Goal: Complete application form

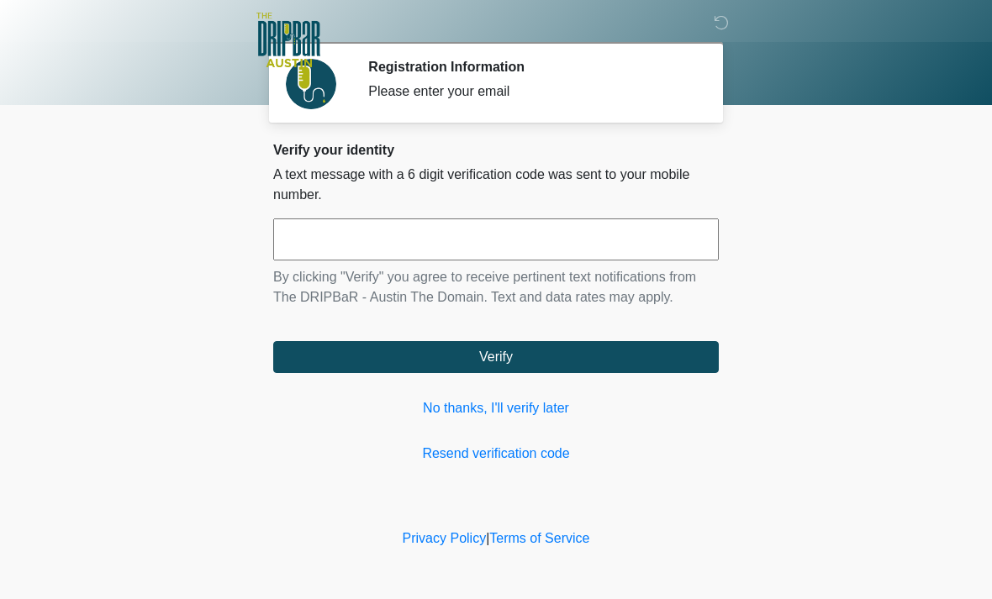
click at [529, 406] on link "No thanks, I'll verify later" at bounding box center [495, 408] width 445 height 20
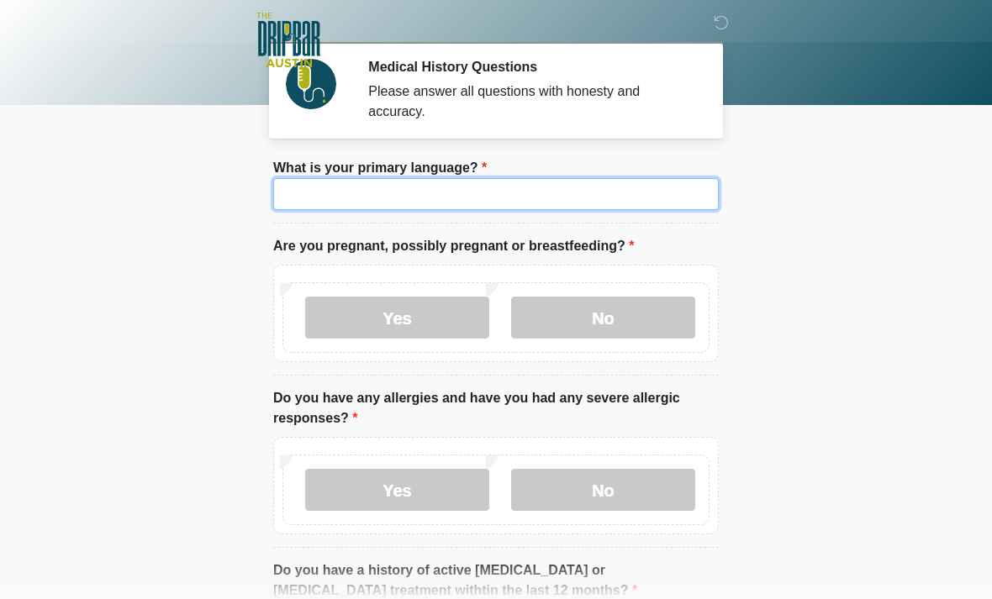
click at [535, 189] on input "What is your primary language?" at bounding box center [495, 194] width 445 height 32
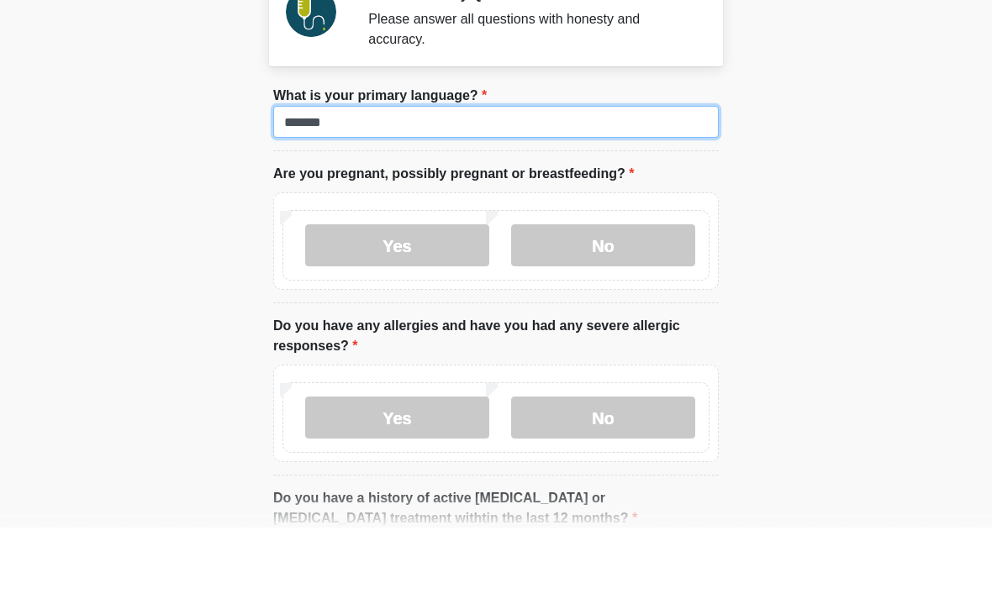
type input "*******"
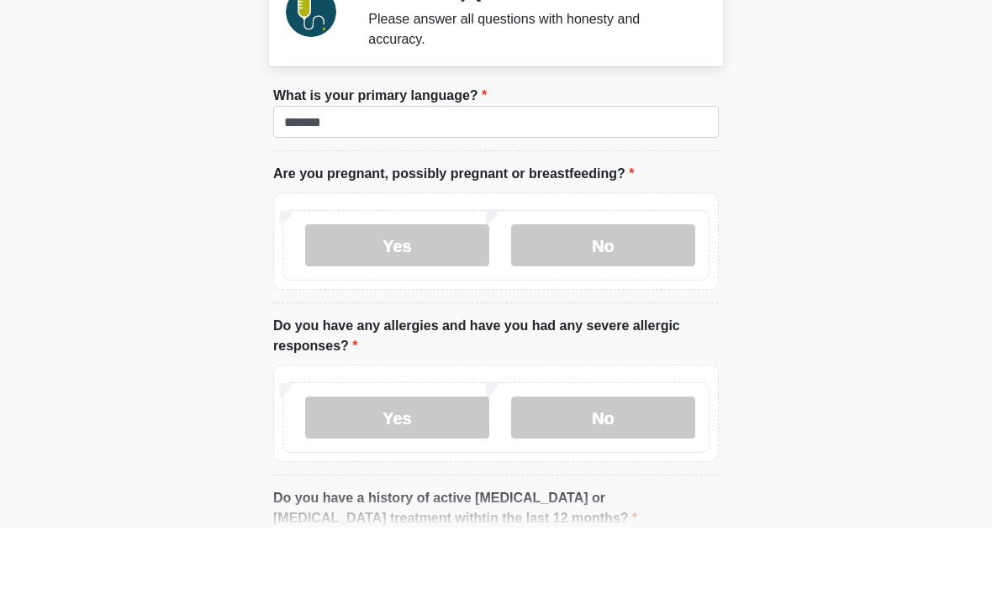
click at [604, 297] on label "No" at bounding box center [603, 318] width 184 height 42
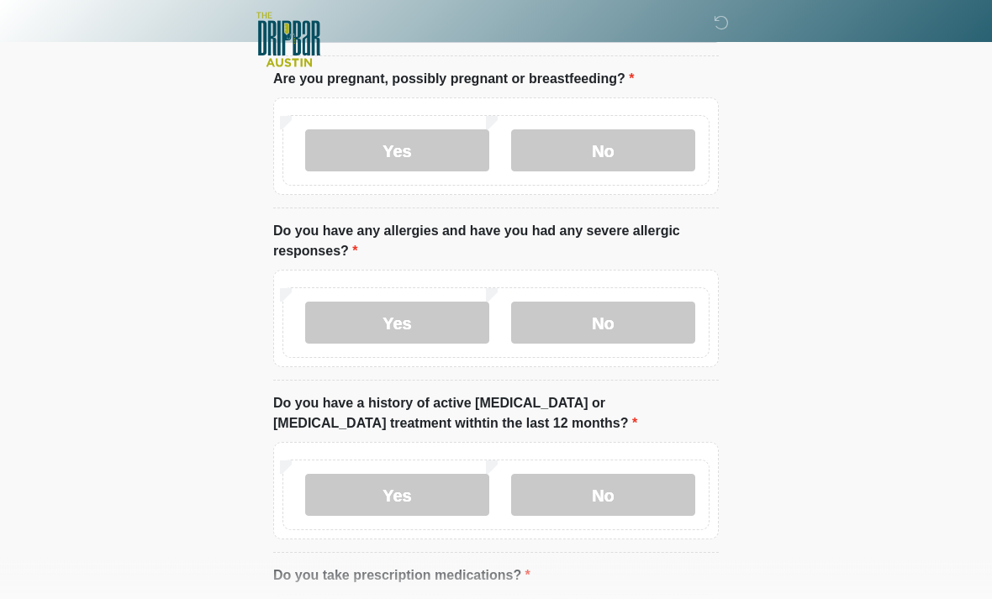
scroll to position [169, 0]
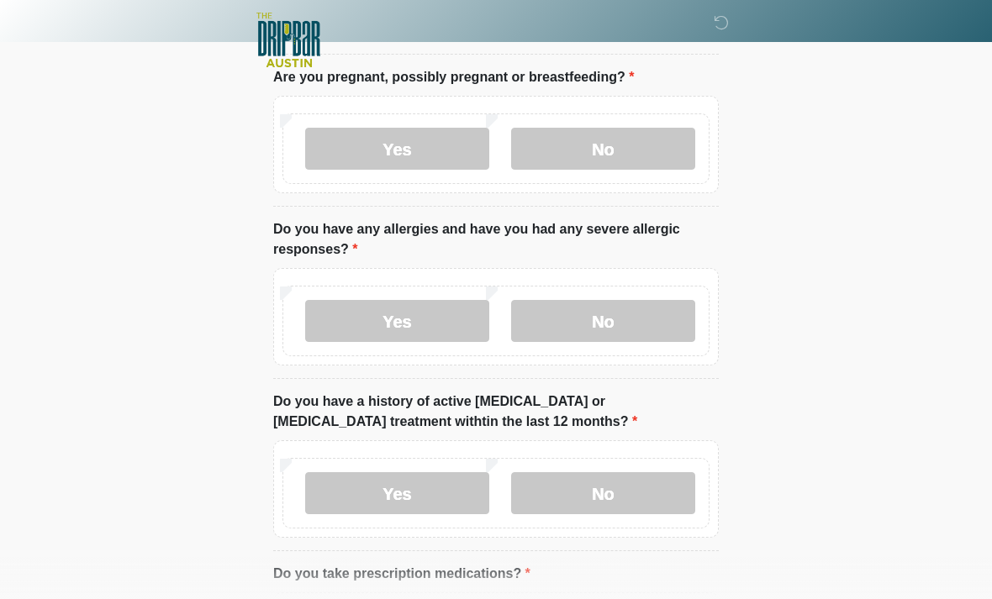
click at [633, 322] on label "No" at bounding box center [603, 321] width 184 height 42
click at [611, 491] on label "No" at bounding box center [603, 493] width 184 height 42
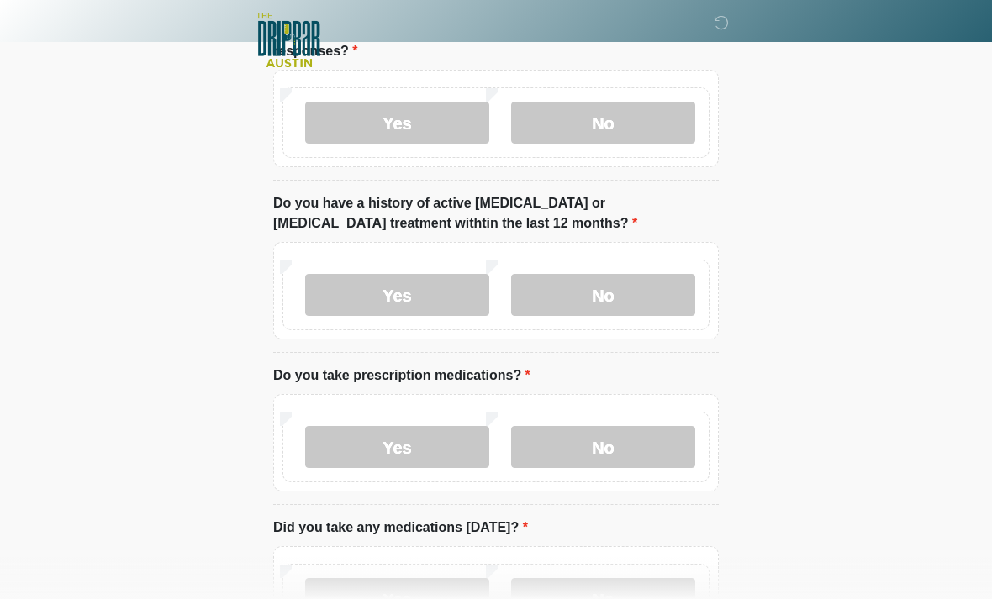
scroll to position [382, 0]
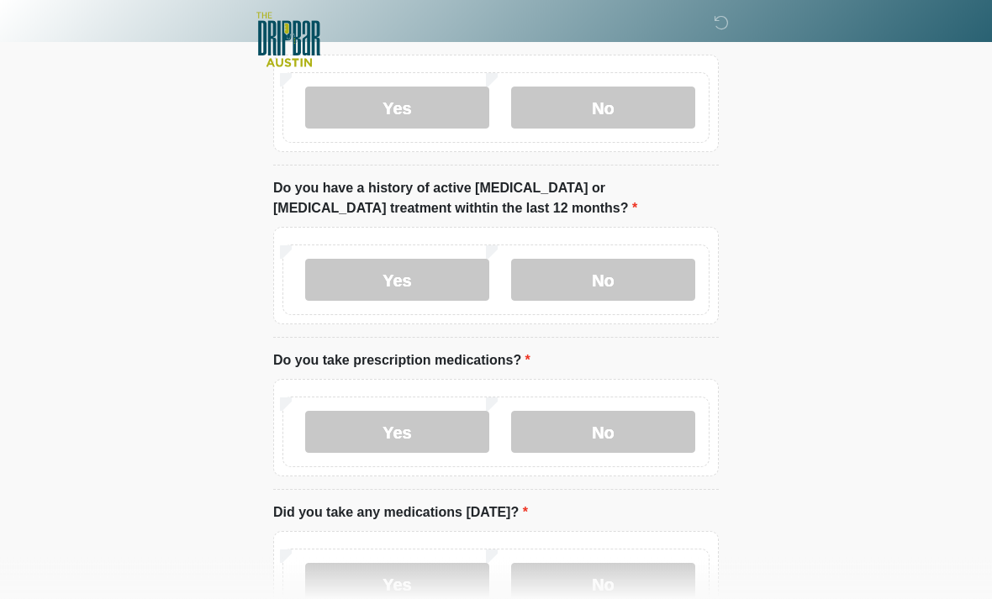
click at [418, 424] on label "Yes" at bounding box center [397, 433] width 184 height 42
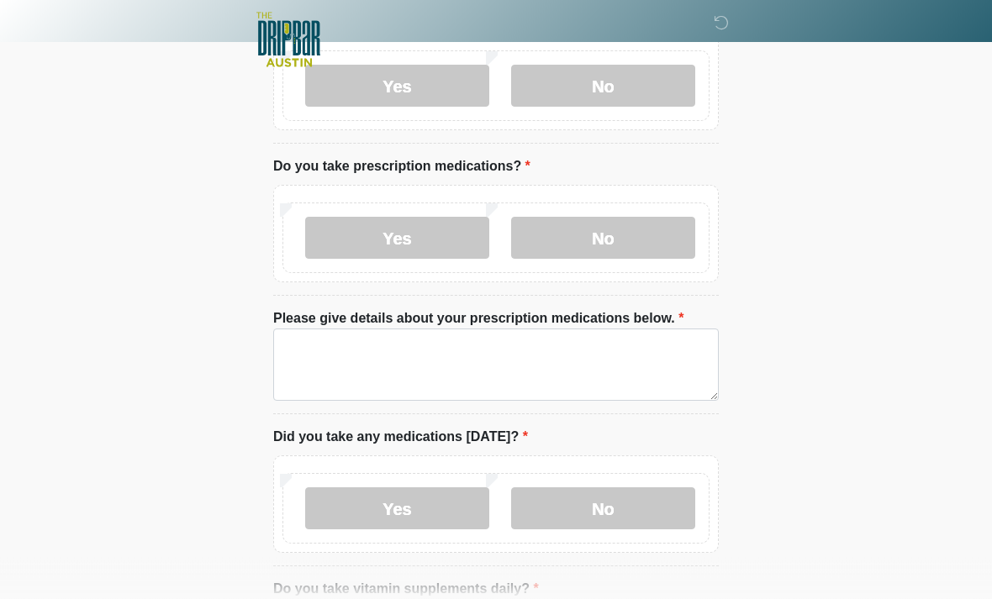
scroll to position [577, 0]
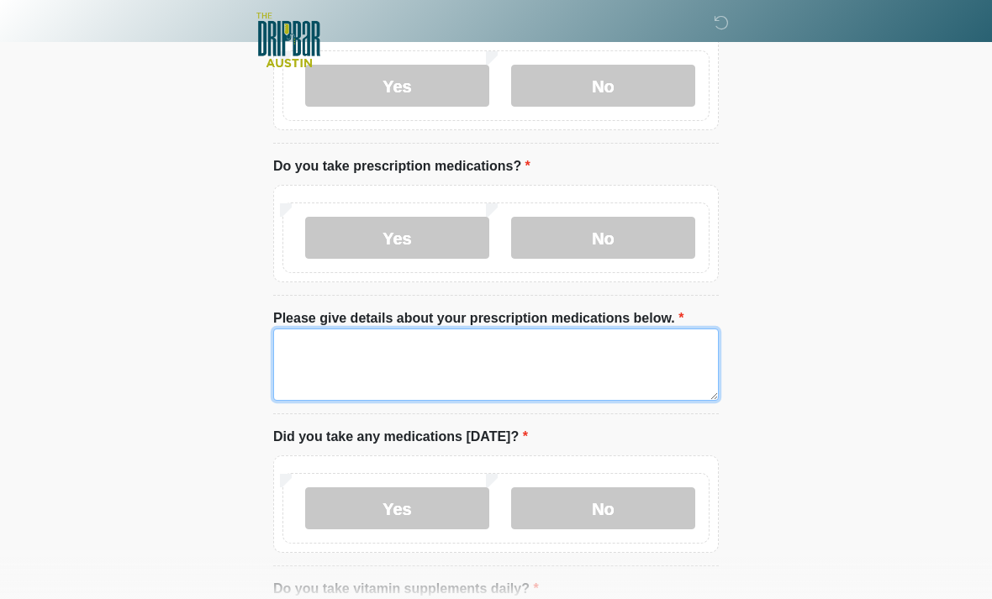
click at [435, 355] on textarea "Please give details about your prescription medications below." at bounding box center [495, 365] width 445 height 72
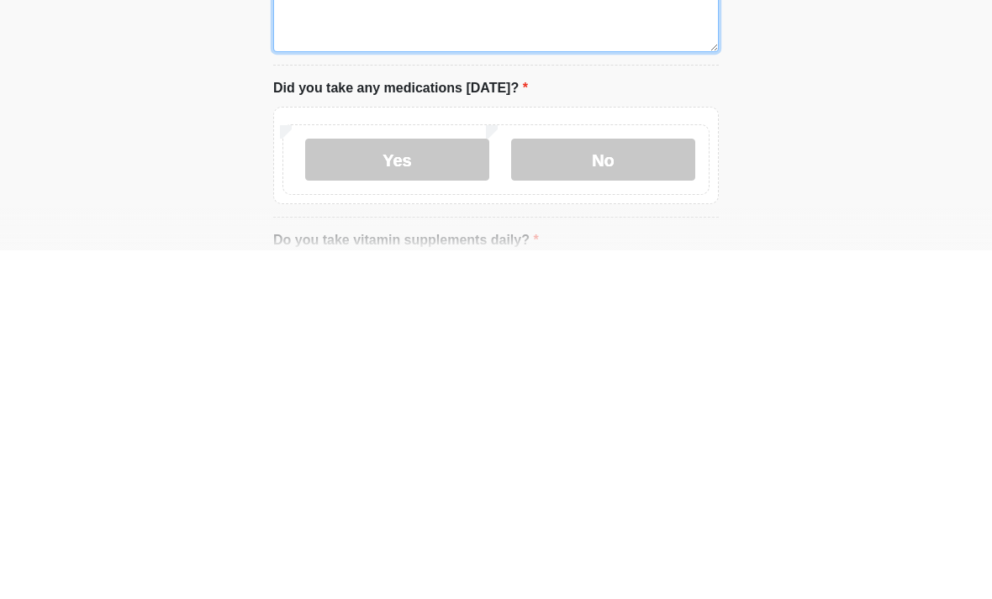
type textarea "**********"
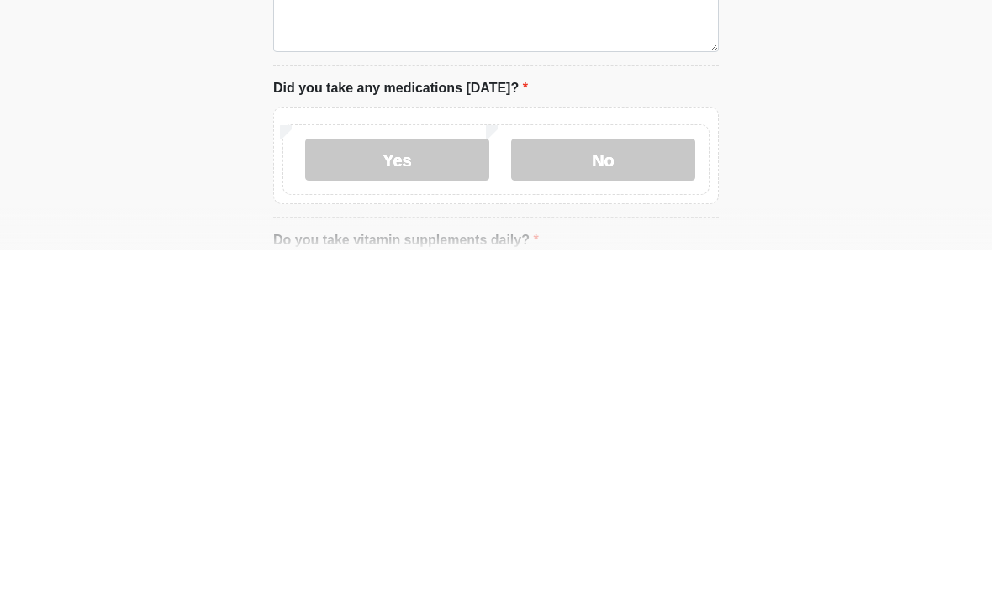
click at [415, 487] on label "Yes" at bounding box center [397, 508] width 184 height 42
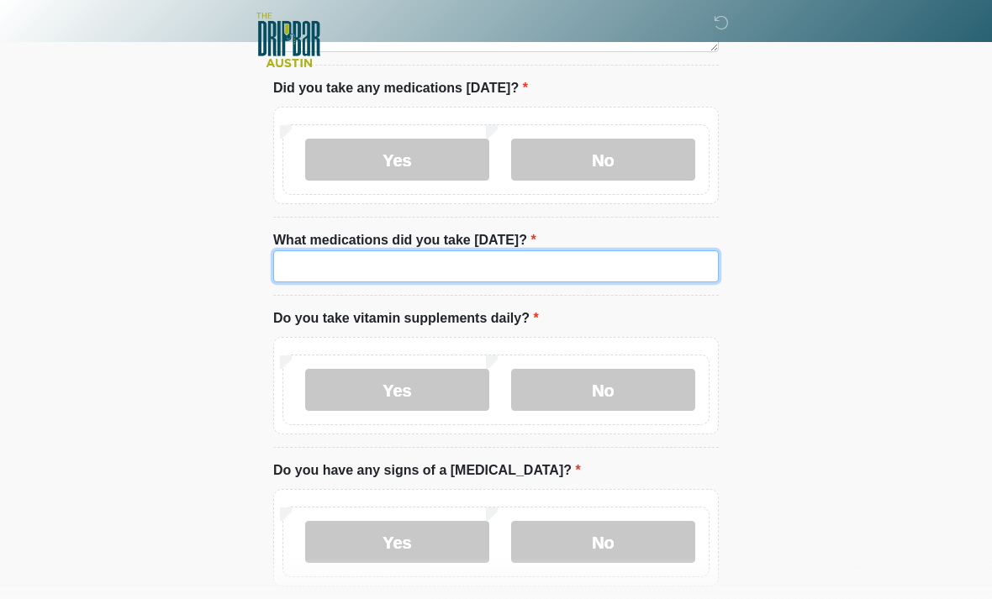
click at [480, 270] on input "What medications did you take today?" at bounding box center [495, 266] width 445 height 32
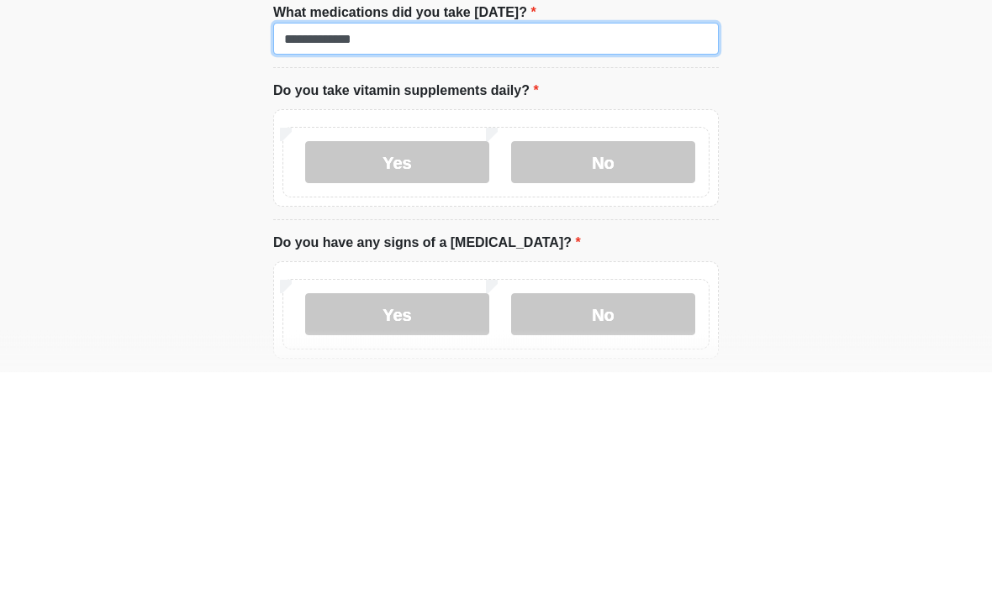
type input "**********"
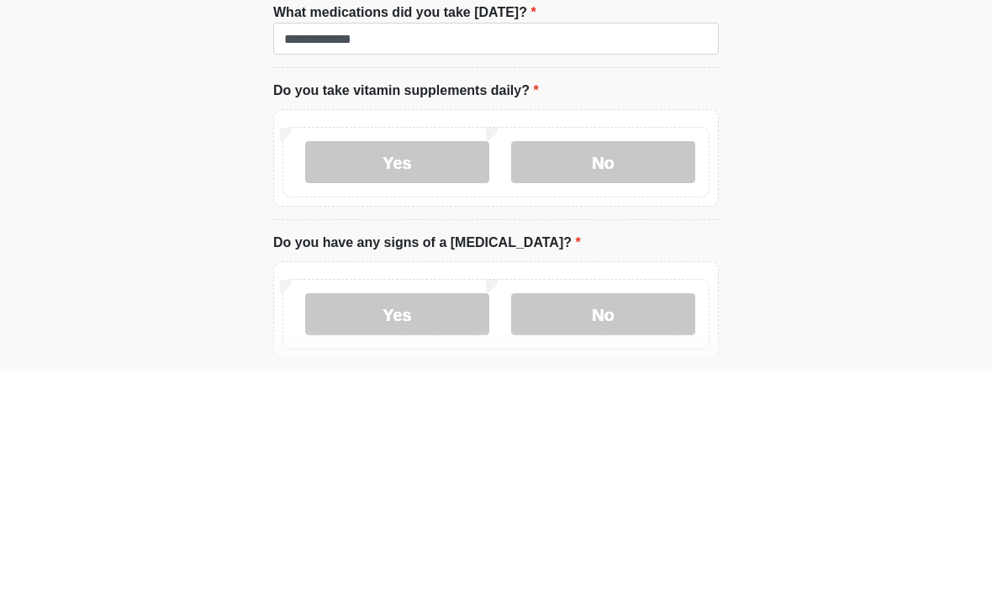
click at [653, 369] on label "No" at bounding box center [603, 390] width 184 height 42
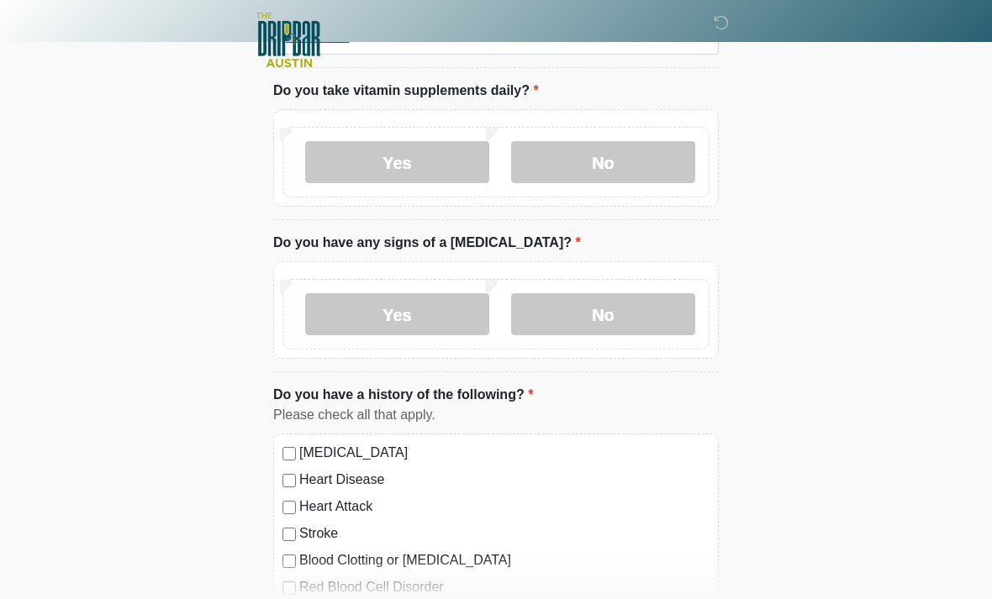
click at [622, 303] on label "No" at bounding box center [603, 314] width 184 height 42
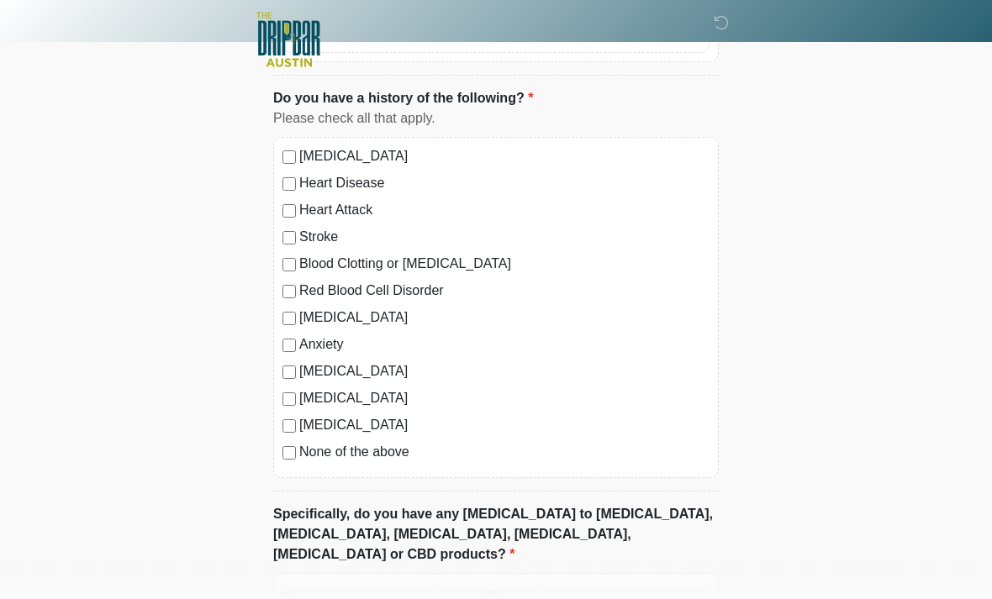
scroll to position [1450, 0]
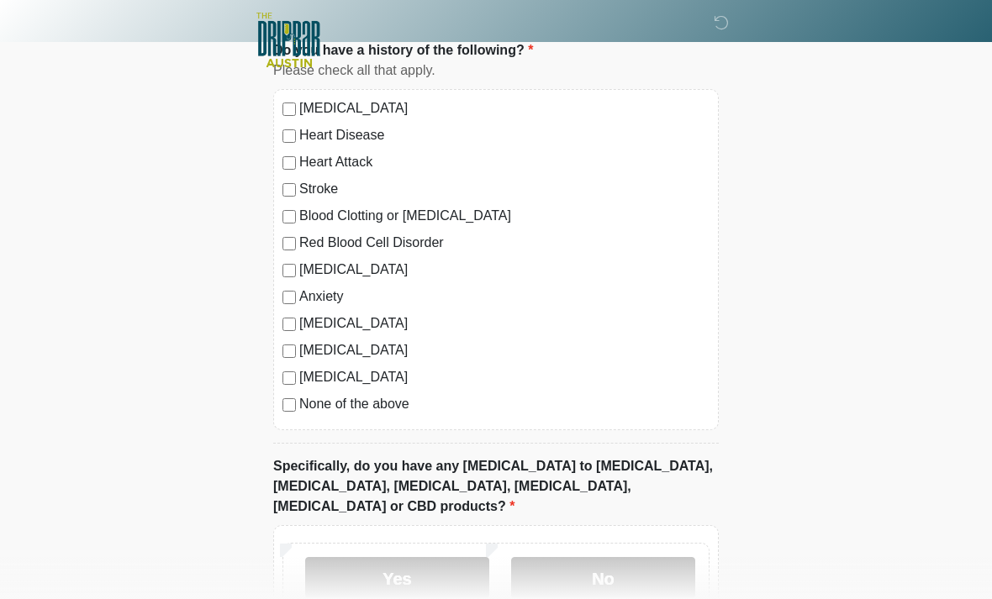
scroll to position [1592, 0]
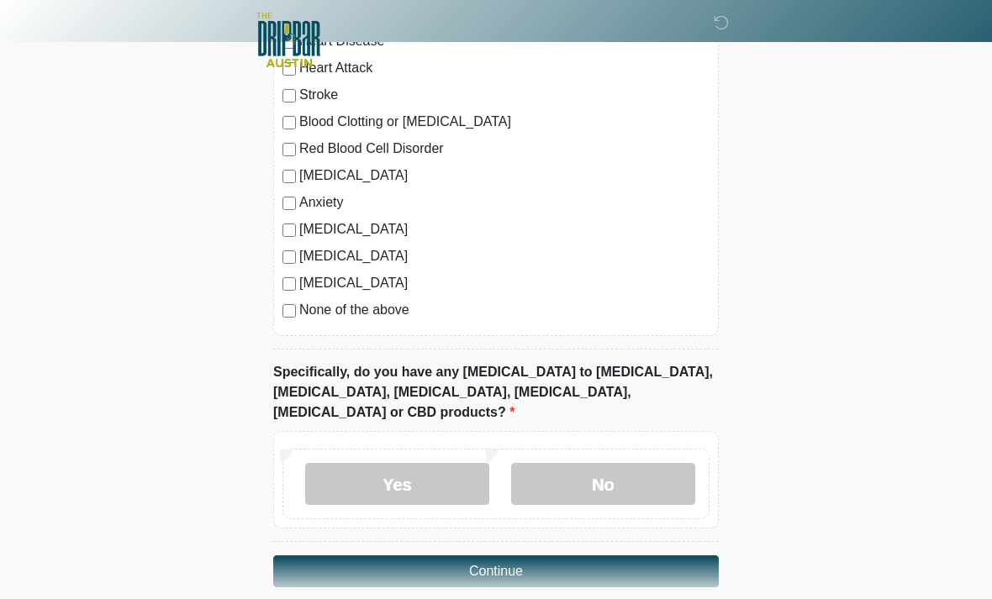
click at [546, 556] on button "Continue" at bounding box center [495, 572] width 445 height 32
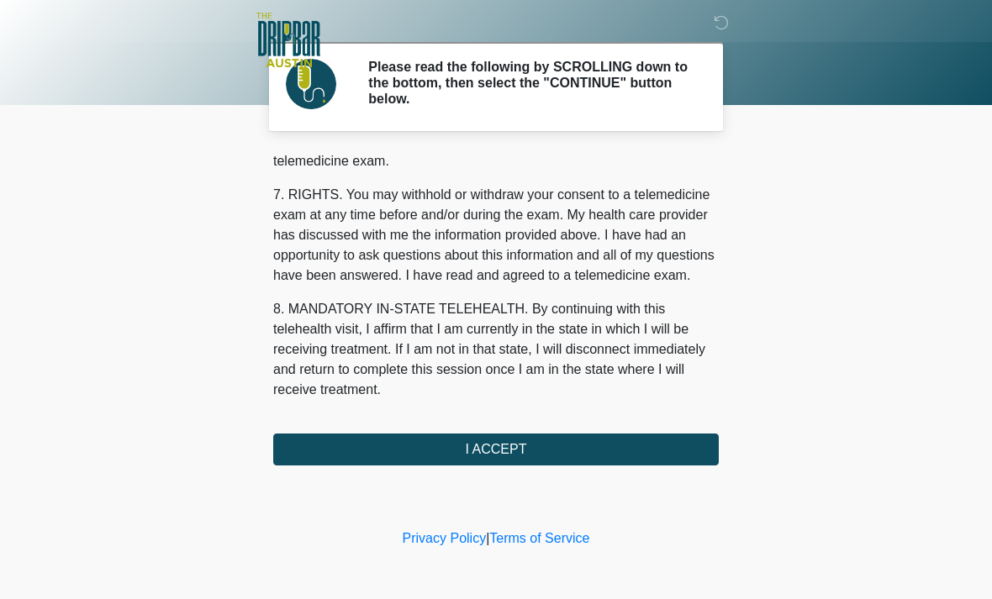
scroll to position [732, 0]
click at [533, 448] on button "I ACCEPT" at bounding box center [495, 450] width 445 height 32
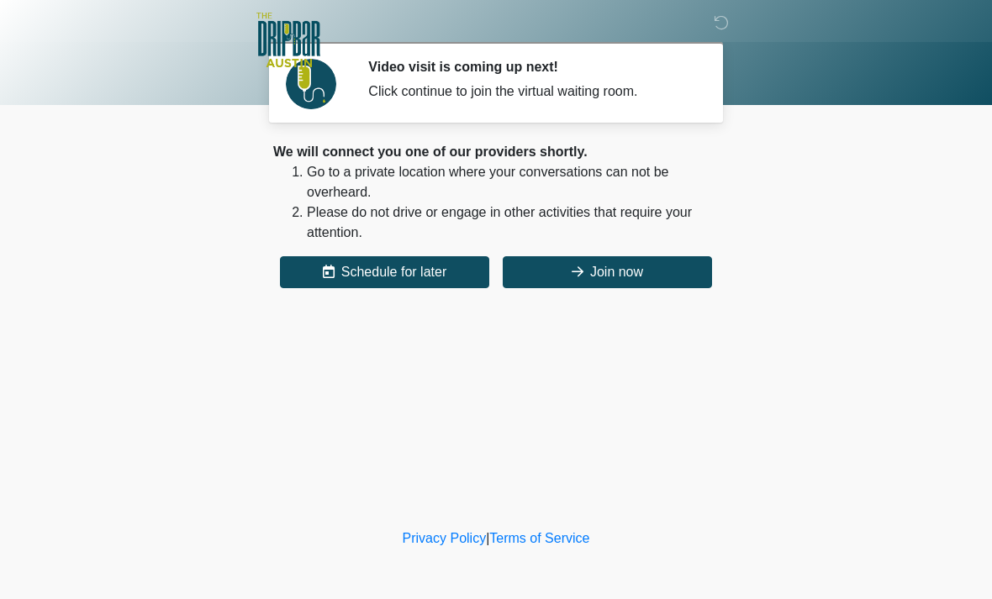
click at [612, 271] on button "Join now" at bounding box center [607, 272] width 209 height 32
